Goal: Information Seeking & Learning: Learn about a topic

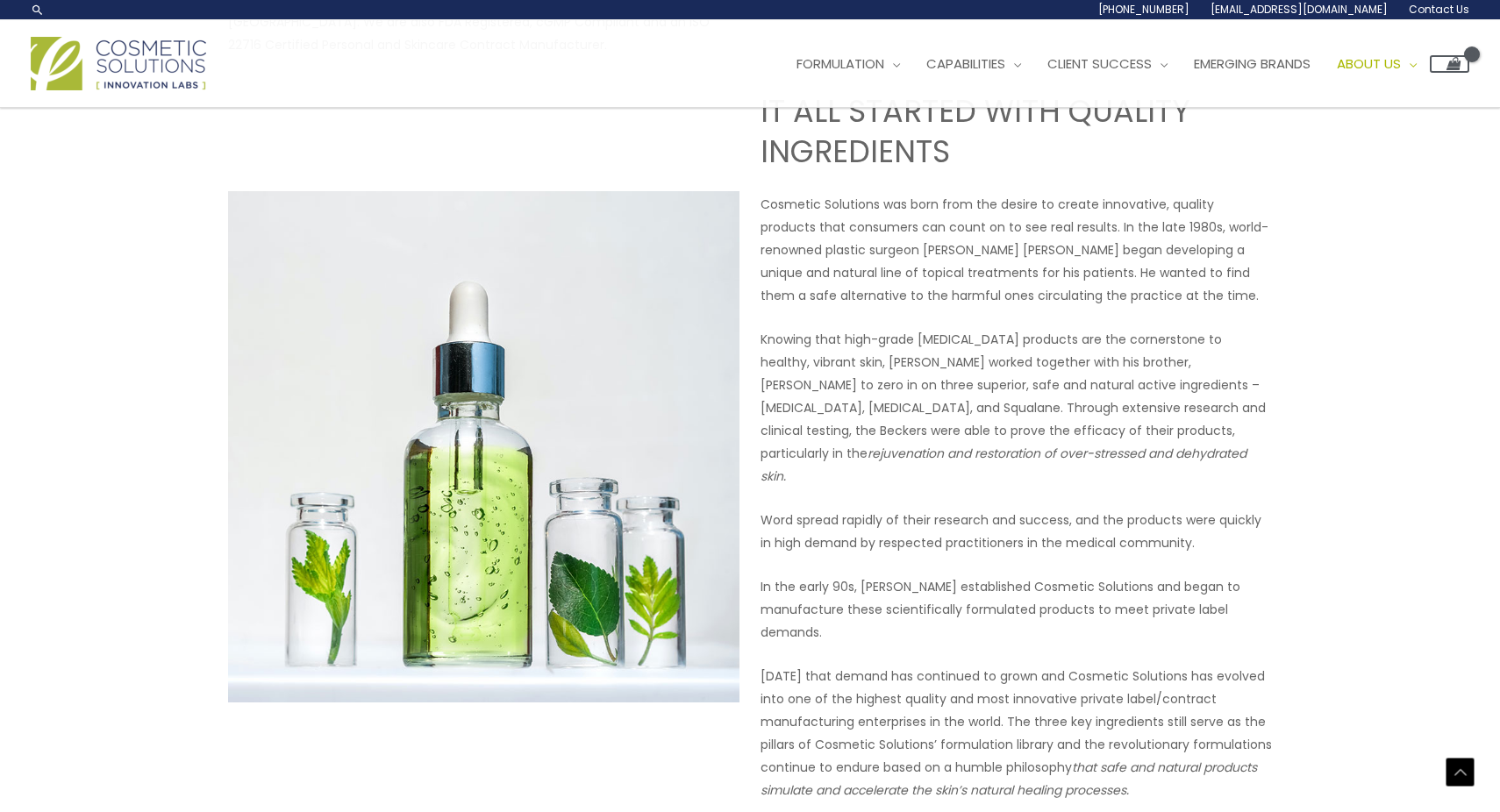
scroll to position [630, 0]
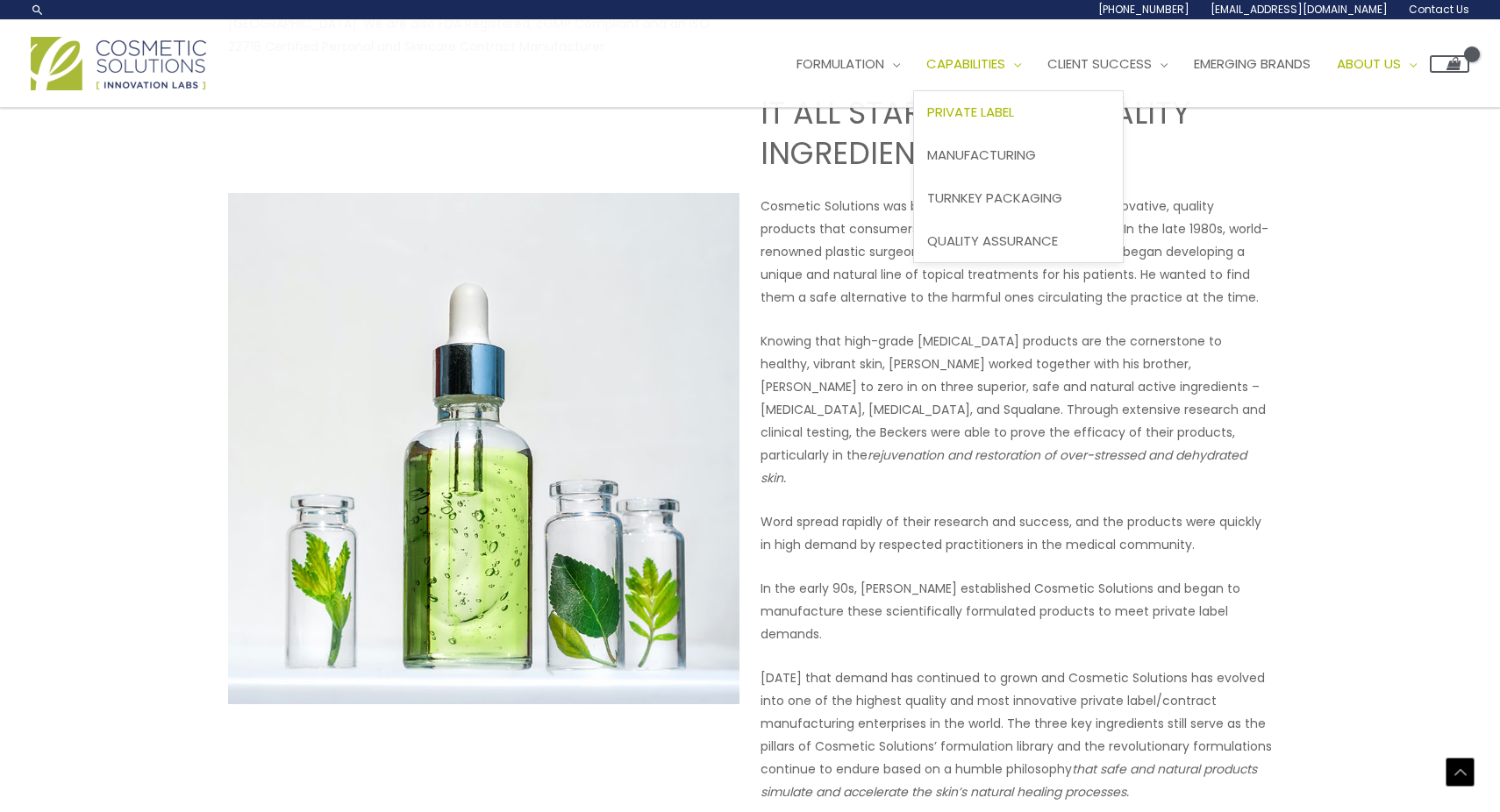
click at [1002, 63] on span "Capabilities" at bounding box center [966, 63] width 79 height 18
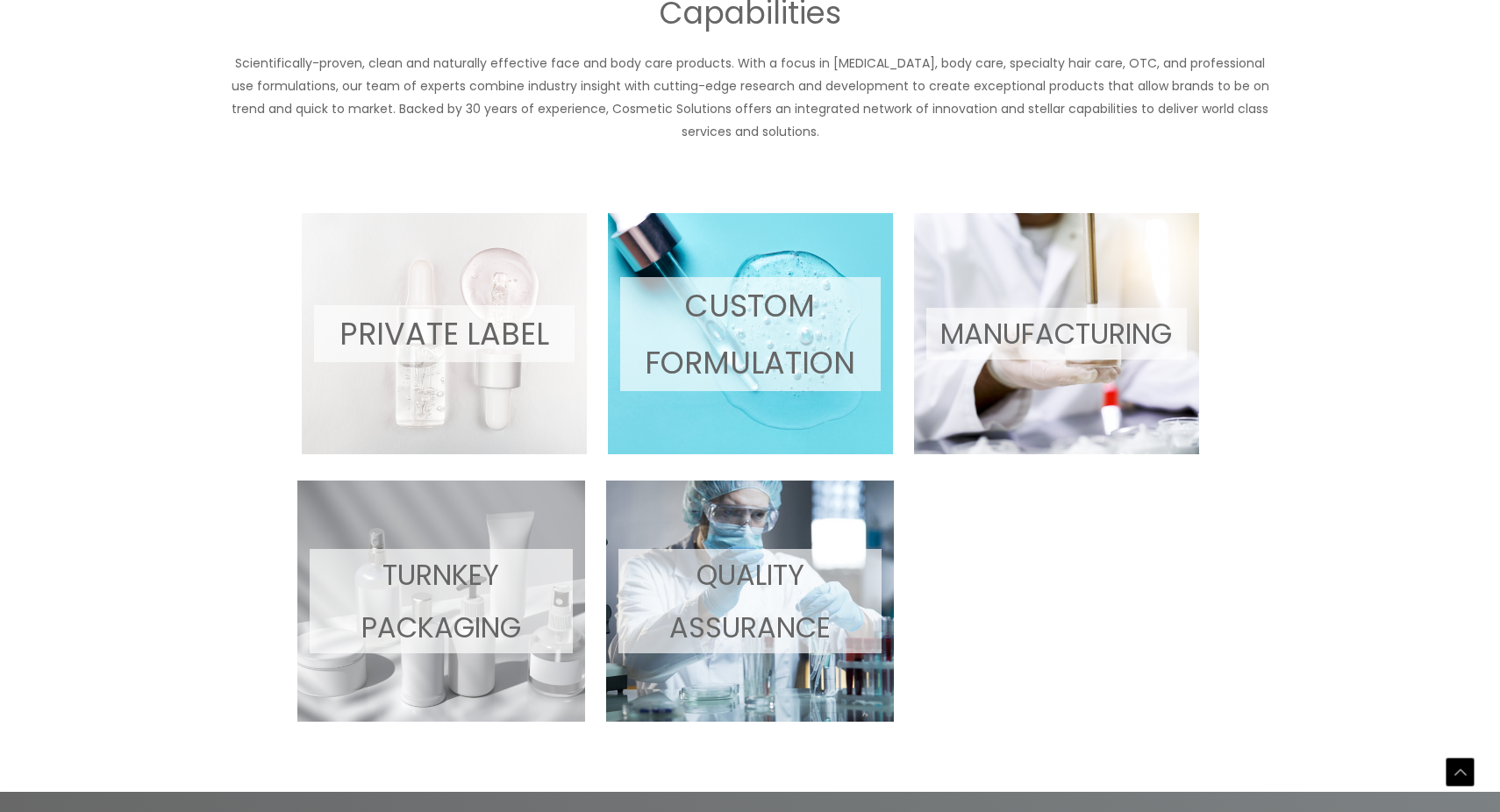
scroll to position [1040, 0]
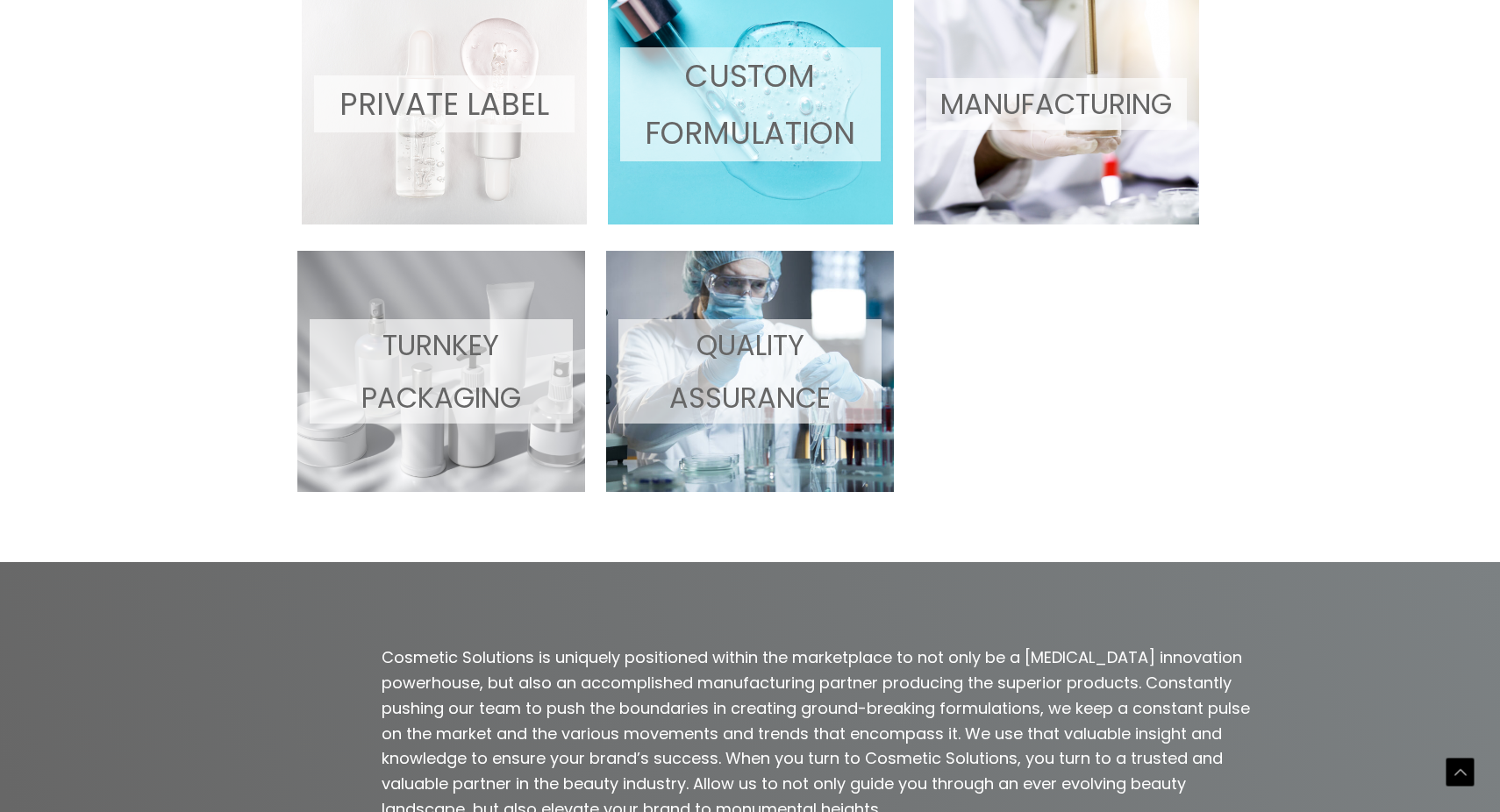
click at [1051, 115] on p "MANUFACTURING" at bounding box center [1056, 104] width 260 height 51
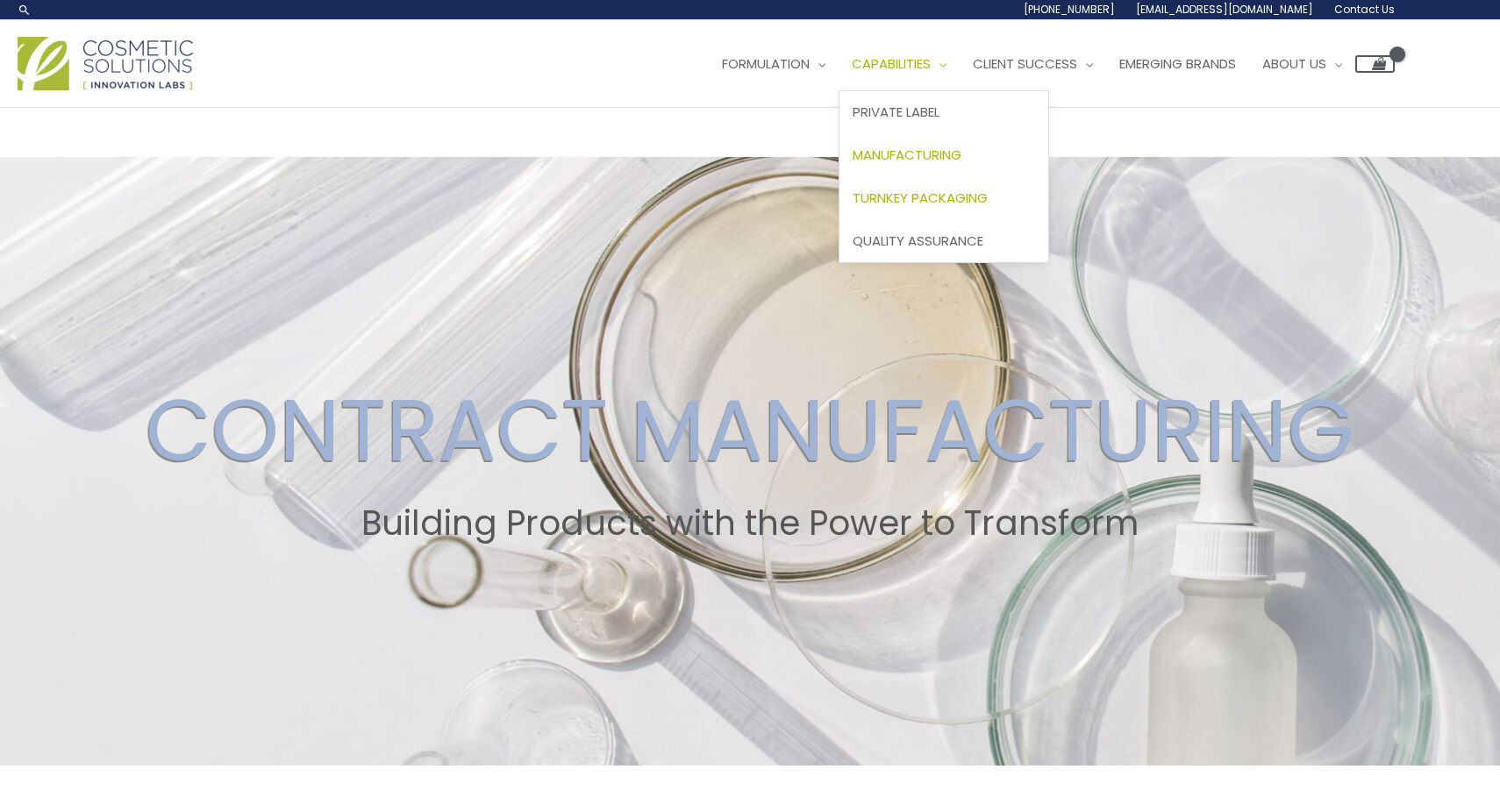
click at [945, 183] on link "Turnkey Packaging" at bounding box center [944, 198] width 209 height 43
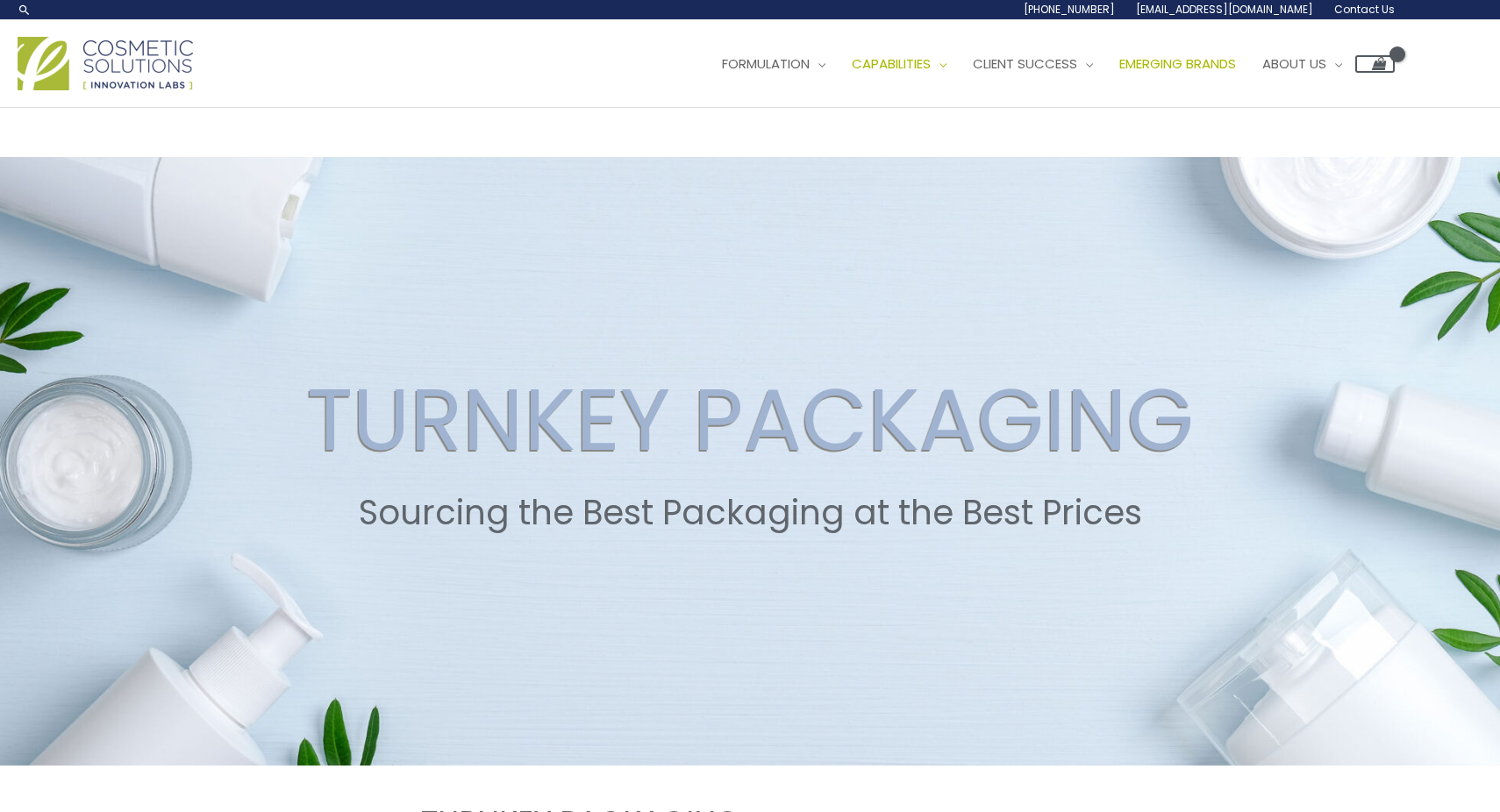
click at [1183, 54] on span "Emerging Brands" at bounding box center [1177, 63] width 117 height 18
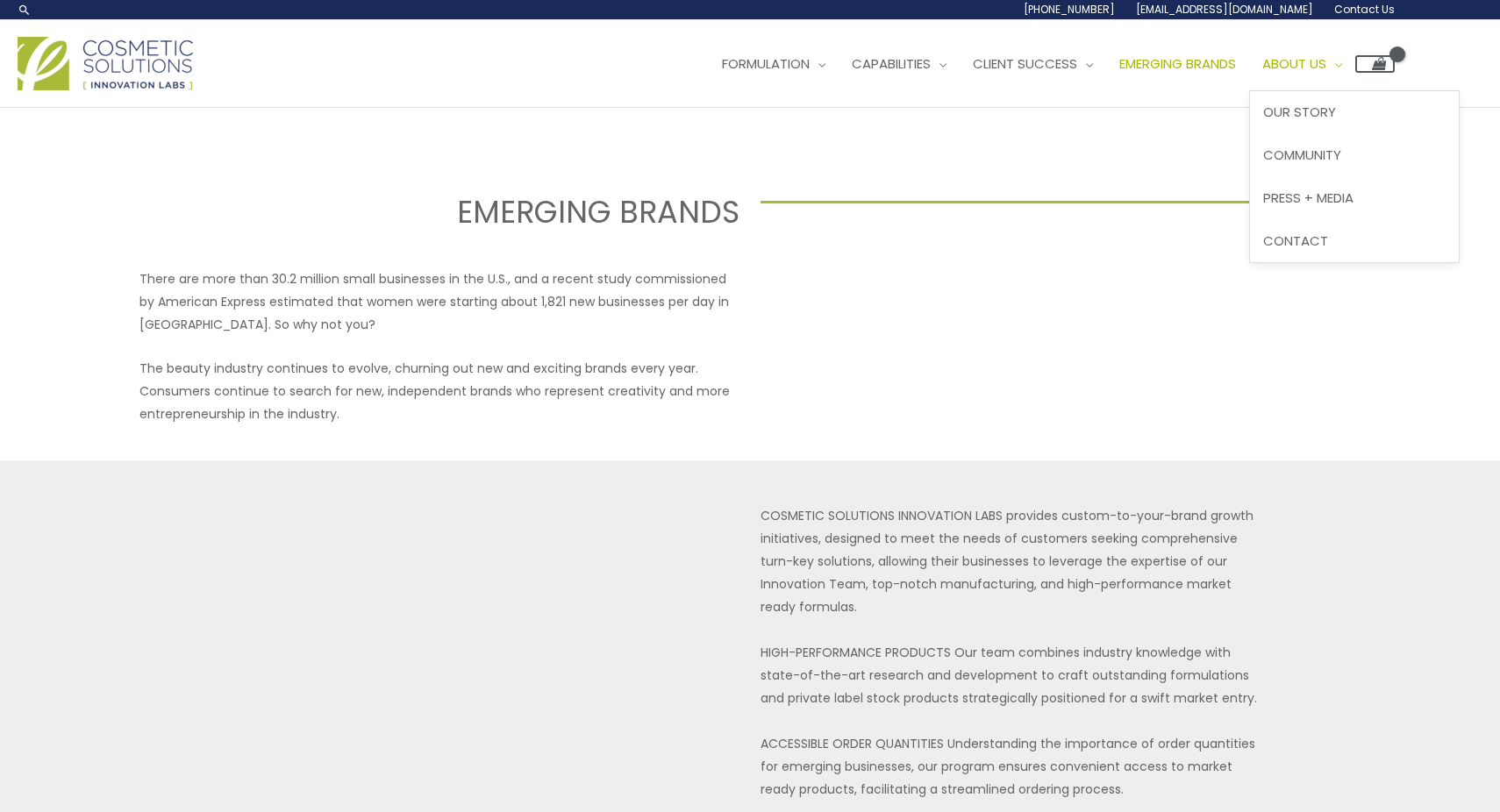
click at [1326, 61] on span "About Us" at bounding box center [1295, 63] width 64 height 18
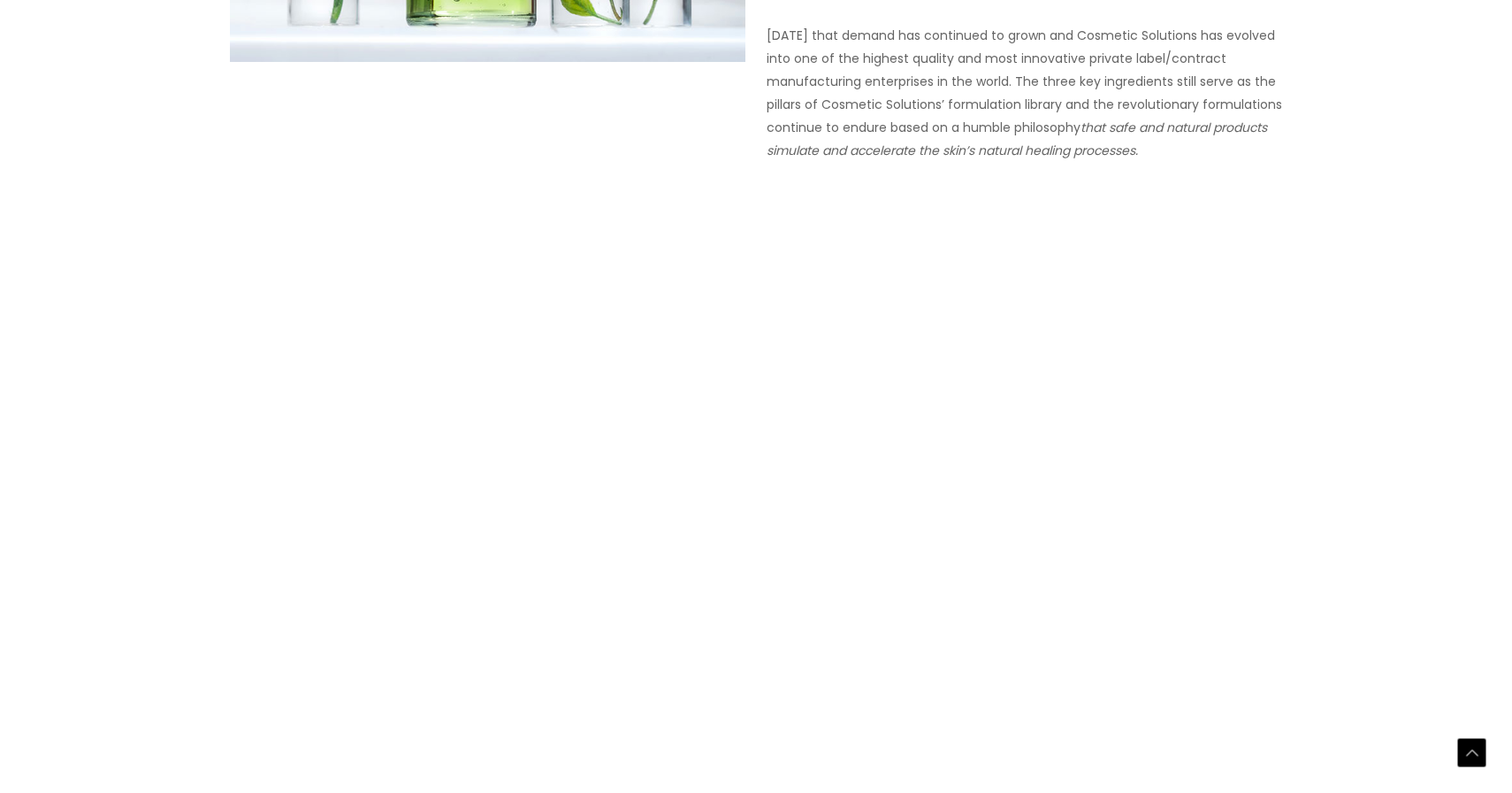
scroll to position [1404, 0]
